Goal: Task Accomplishment & Management: Manage account settings

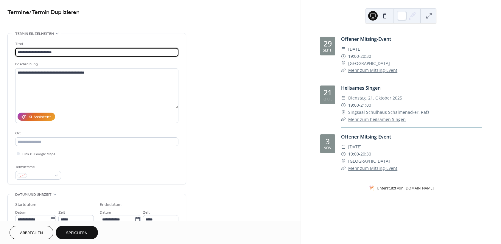
drag, startPoint x: 36, startPoint y: 51, endPoint x: -10, endPoint y: 51, distance: 46.5
click at [15, 51] on input "**********" at bounding box center [96, 52] width 163 height 9
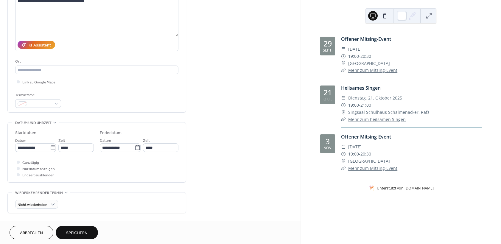
scroll to position [89, 0]
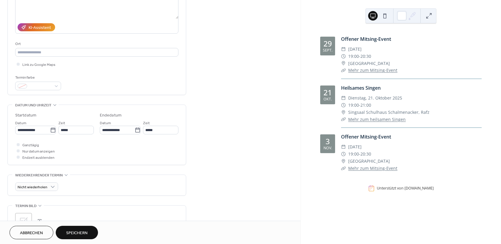
type input "**********"
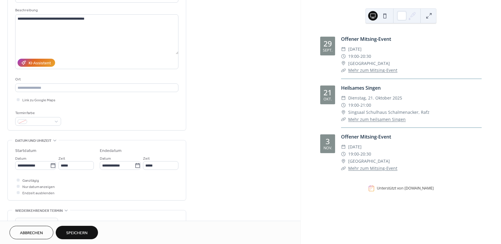
scroll to position [36, 0]
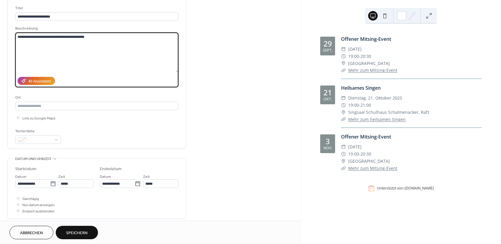
drag, startPoint x: 100, startPoint y: 41, endPoint x: -43, endPoint y: 36, distance: 142.9
click at [15, 36] on textarea "**********" at bounding box center [96, 52] width 163 height 40
paste textarea "**********"
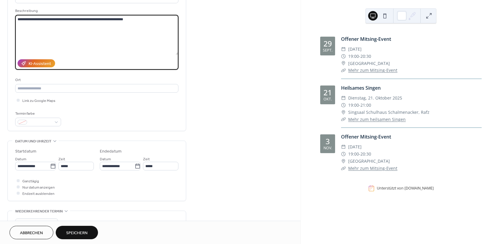
scroll to position [54, 0]
type textarea "**********"
click at [48, 90] on input "text" at bounding box center [96, 88] width 163 height 9
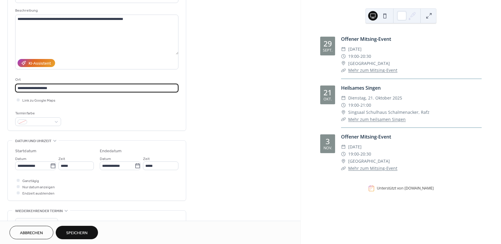
type input "**********"
click at [228, 104] on div "**********" at bounding box center [150, 184] width 301 height 411
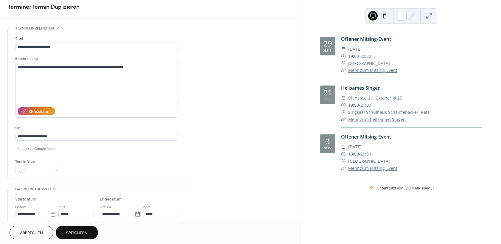
scroll to position [0, 0]
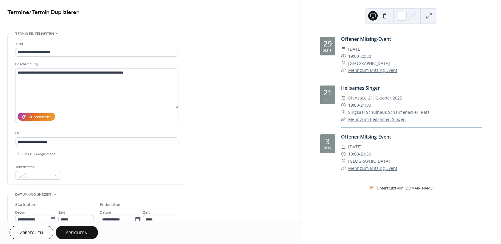
click at [72, 236] on span "Speichern" at bounding box center [76, 233] width 21 height 6
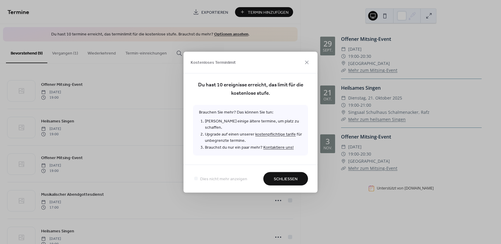
click at [297, 177] on span "Schließen" at bounding box center [286, 179] width 24 height 6
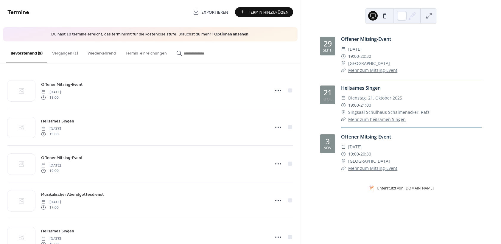
click at [224, 35] on link "Optionen ansehen" at bounding box center [231, 34] width 34 height 8
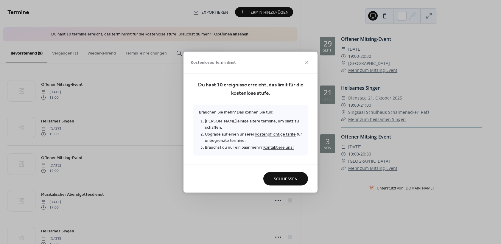
click at [281, 132] on link "kostenpflichtige tarife" at bounding box center [276, 135] width 41 height 8
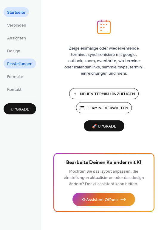
click at [22, 64] on span "Einstellungen" at bounding box center [19, 64] width 25 height 6
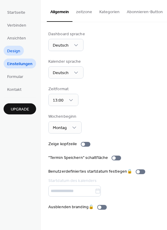
click at [10, 53] on span "Design" at bounding box center [13, 51] width 13 height 6
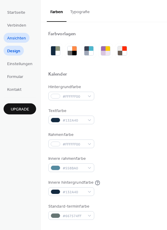
click at [16, 37] on span "Ansichten" at bounding box center [16, 38] width 19 height 6
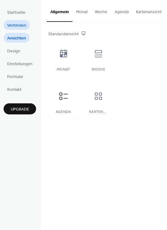
click at [10, 23] on span "Verbinden" at bounding box center [16, 25] width 19 height 6
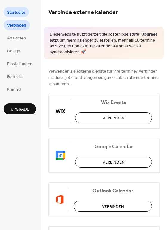
click at [11, 10] on span "Startseite" at bounding box center [16, 13] width 18 height 6
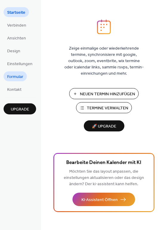
click at [16, 75] on span "Formular" at bounding box center [15, 77] width 16 height 6
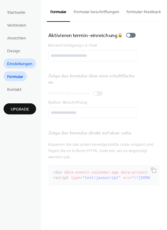
click at [16, 62] on span "Einstellungen" at bounding box center [19, 64] width 25 height 6
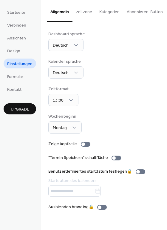
click at [85, 13] on button "zeitzone" at bounding box center [83, 10] width 23 height 21
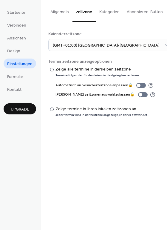
click at [99, 8] on button "Kategorien" at bounding box center [109, 10] width 27 height 21
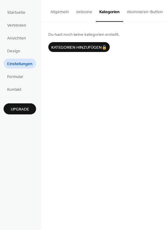
click at [136, 10] on button "Abonnieren-Button" at bounding box center [144, 10] width 43 height 21
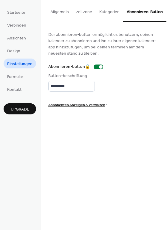
click at [58, 16] on button "Allgemein" at bounding box center [60, 10] width 26 height 21
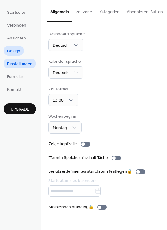
click at [14, 48] on span "Design" at bounding box center [13, 51] width 13 height 6
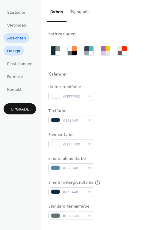
click at [15, 39] on span "Ansichten" at bounding box center [16, 38] width 19 height 6
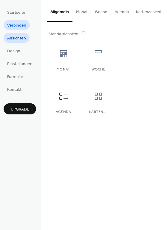
click at [12, 26] on span "Verbinden" at bounding box center [16, 25] width 19 height 6
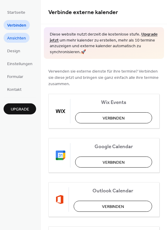
click at [13, 36] on span "Ansichten" at bounding box center [16, 38] width 19 height 6
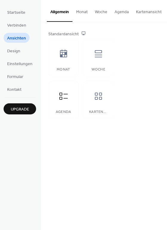
click at [83, 12] on button "Monat" at bounding box center [81, 10] width 19 height 21
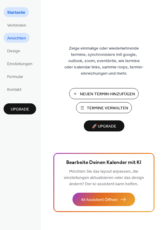
click at [17, 37] on span "Ansichten" at bounding box center [16, 38] width 19 height 6
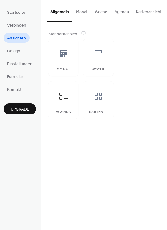
click at [80, 17] on button "Monat" at bounding box center [81, 10] width 19 height 21
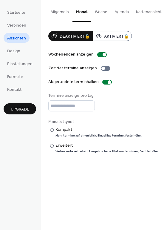
click at [59, 13] on button "Allgemein" at bounding box center [60, 10] width 26 height 21
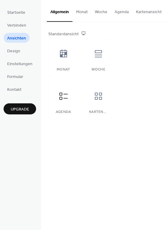
click at [123, 13] on button "Agenda" at bounding box center [121, 10] width 21 height 21
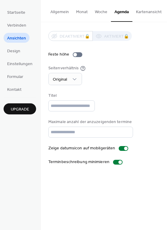
click at [143, 86] on div "Deaktiviert 🔒 Aktiviert 🔒 Feste höhe Seitenverhältnis Original Titel Maximale a…" at bounding box center [103, 98] width 111 height 134
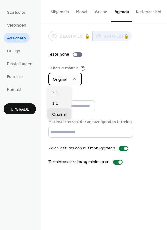
click at [62, 79] on span "Original" at bounding box center [60, 79] width 14 height 8
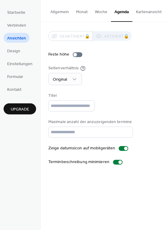
click at [127, 74] on div "Seitenverhältnis Original" at bounding box center [103, 75] width 111 height 20
click at [78, 53] on div at bounding box center [78, 54] width 10 height 5
click at [73, 55] on div at bounding box center [78, 54] width 10 height 5
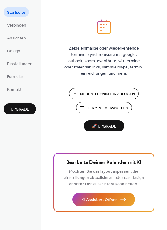
click at [101, 108] on span "Termine Verwalten" at bounding box center [107, 108] width 41 height 6
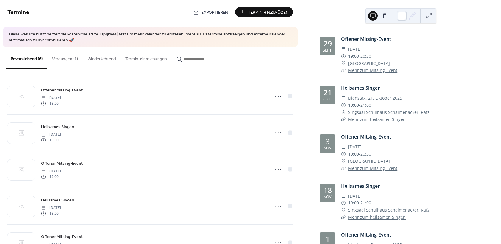
click at [142, 61] on button "Termin-einreichungen" at bounding box center [146, 57] width 51 height 21
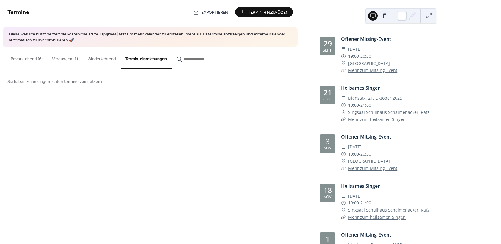
click at [103, 58] on button "Wiederkehrend" at bounding box center [102, 57] width 38 height 21
click at [17, 59] on button "Bevorstehend (6)" at bounding box center [26, 57] width 41 height 21
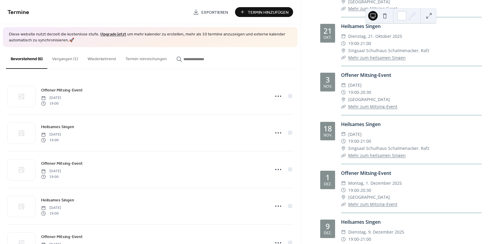
scroll to position [107, 0]
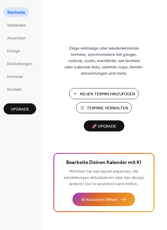
click at [98, 107] on span "Termine Verwalten" at bounding box center [107, 108] width 41 height 6
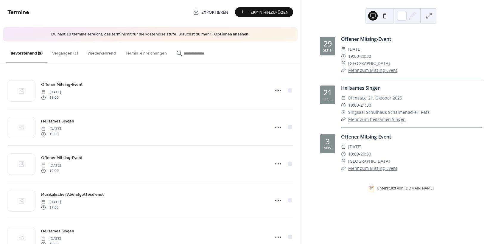
click at [63, 54] on button "Vergangen (1)" at bounding box center [64, 51] width 35 height 21
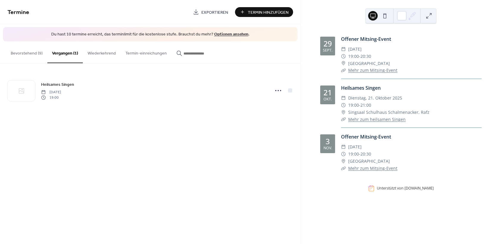
click at [23, 56] on button "Bevorstehend (9)" at bounding box center [26, 51] width 41 height 21
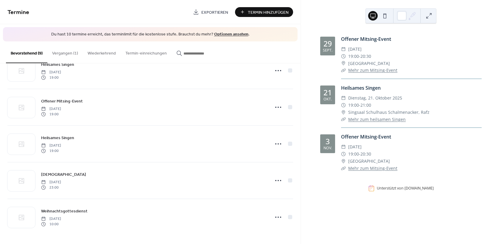
scroll to position [167, 0]
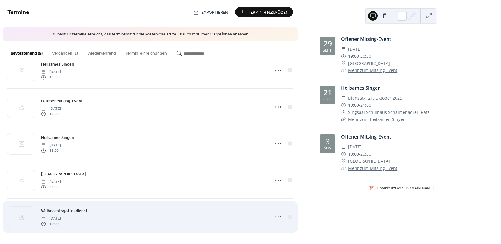
click at [164, 217] on div "Weihnachtsgottesdienst Thursday, December 25, 2025 10:00" at bounding box center [153, 217] width 225 height 19
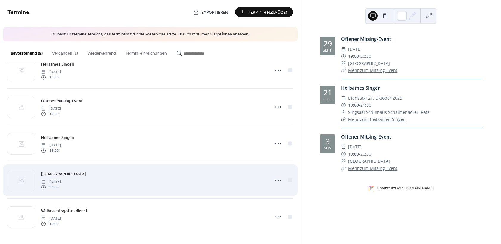
click at [152, 180] on div "Christnachtgottesdienst Wednesday, December 24, 2025 23:00" at bounding box center [153, 180] width 225 height 19
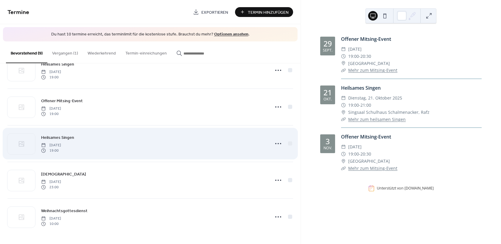
click at [159, 143] on div "Heilsames Singen Tuesday, December 9, 2025 19:00" at bounding box center [153, 143] width 225 height 19
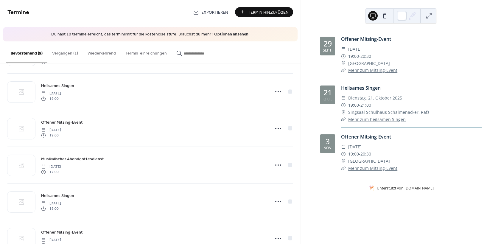
scroll to position [0, 0]
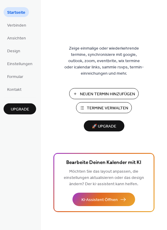
click at [89, 106] on span "Termine Verwalten" at bounding box center [107, 108] width 41 height 6
click at [19, 49] on span "Design" at bounding box center [13, 51] width 13 height 6
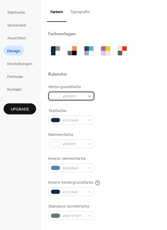
click at [55, 96] on div at bounding box center [56, 96] width 10 height 5
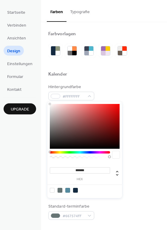
type input "***"
type input "*"
drag, startPoint x: 110, startPoint y: 157, endPoint x: 38, endPoint y: 157, distance: 71.9
click at [39, 157] on body "Startseite Verbinden Ansichten Design Einstellungen Formular Kontakt Upgrade De…" at bounding box center [83, 115] width 167 height 230
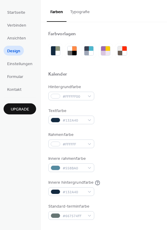
click at [152, 74] on div "Kalender" at bounding box center [103, 75] width 111 height 8
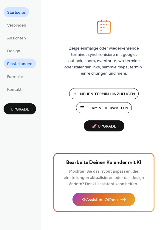
click at [13, 63] on span "Einstellungen" at bounding box center [19, 64] width 25 height 6
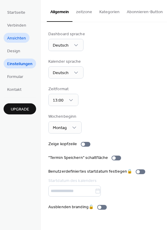
click at [12, 38] on span "Ansichten" at bounding box center [16, 38] width 19 height 6
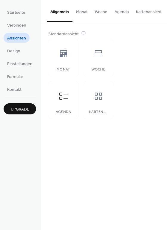
click at [115, 11] on button "Agenda" at bounding box center [121, 10] width 21 height 21
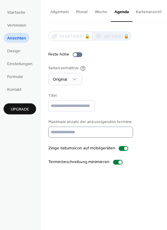
click at [123, 134] on input "*" at bounding box center [90, 131] width 85 height 11
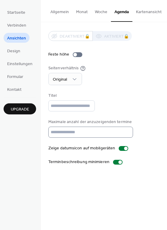
click at [123, 134] on input "*" at bounding box center [90, 131] width 85 height 11
click at [123, 134] on input "**" at bounding box center [90, 131] width 85 height 11
type input "**"
click at [123, 134] on input "**" at bounding box center [90, 131] width 85 height 11
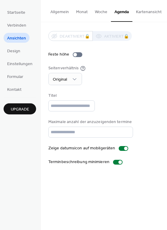
click at [145, 111] on div "Titel" at bounding box center [103, 101] width 111 height 19
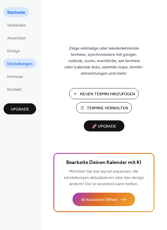
click at [24, 65] on span "Einstellungen" at bounding box center [19, 64] width 25 height 6
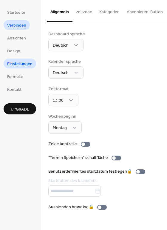
click at [22, 26] on span "Verbinden" at bounding box center [16, 25] width 19 height 6
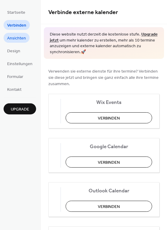
click at [18, 38] on span "Ansichten" at bounding box center [16, 38] width 19 height 6
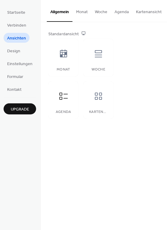
click at [123, 10] on button "Agenda" at bounding box center [121, 10] width 21 height 21
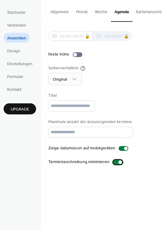
click at [113, 164] on div at bounding box center [118, 162] width 10 height 5
click at [9, 50] on span "Design" at bounding box center [13, 51] width 13 height 6
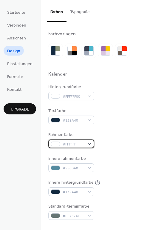
click at [69, 145] on span "#FFFFFF" at bounding box center [74, 144] width 22 height 6
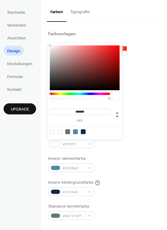
type input "***"
type input "*"
drag, startPoint x: 109, startPoint y: 98, endPoint x: 38, endPoint y: 99, distance: 71.3
click at [38, 99] on body "Startseite Verbinden Ansichten Design Einstellungen Formular Kontakt Upgrade De…" at bounding box center [83, 115] width 167 height 230
